Goal: Navigation & Orientation: Go to known website

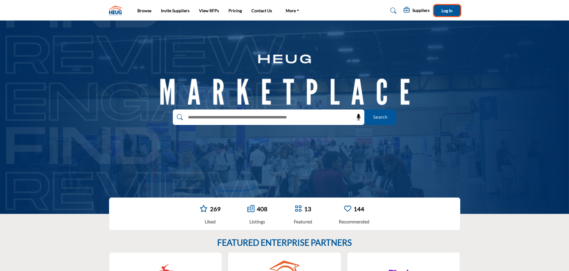
click at [445, 10] on span "Log In" at bounding box center [446, 10] width 11 height 5
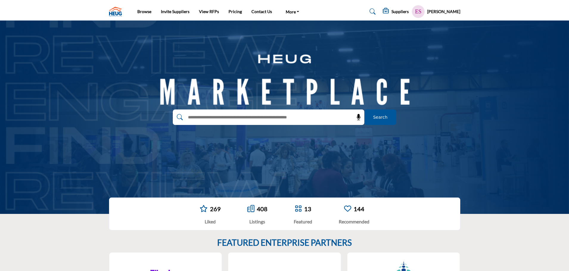
drag, startPoint x: 121, startPoint y: 9, endPoint x: 121, endPoint y: 14, distance: 5.1
click at [121, 9] on img at bounding box center [117, 12] width 16 height 10
click at [117, 12] on img at bounding box center [117, 12] width 16 height 10
